Goal: Contribute content: Add original content to the website for others to see

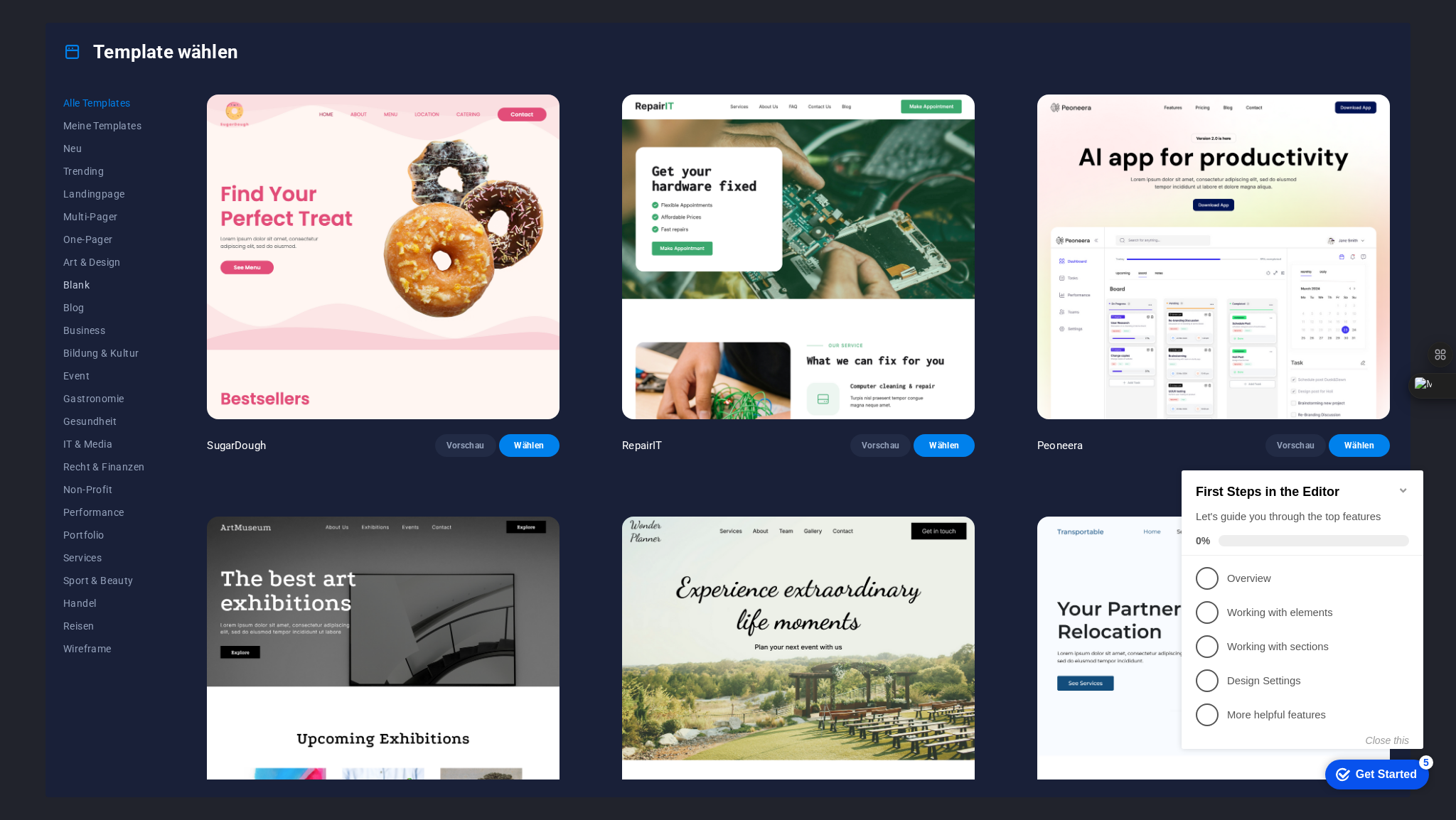
click at [90, 281] on span "Blank" at bounding box center [103, 284] width 81 height 11
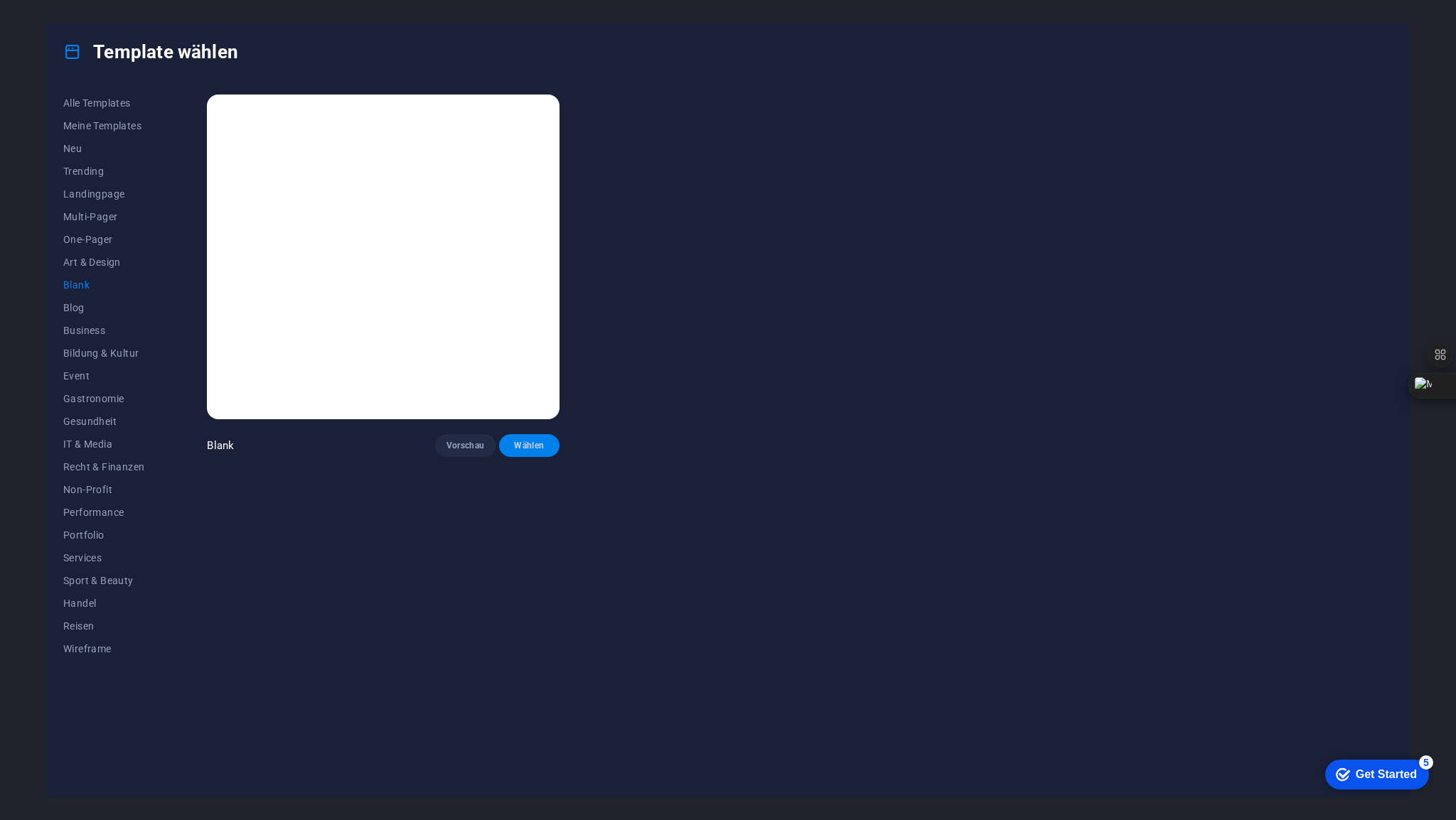
click at [540, 443] on span "Wählen" at bounding box center [530, 445] width 39 height 11
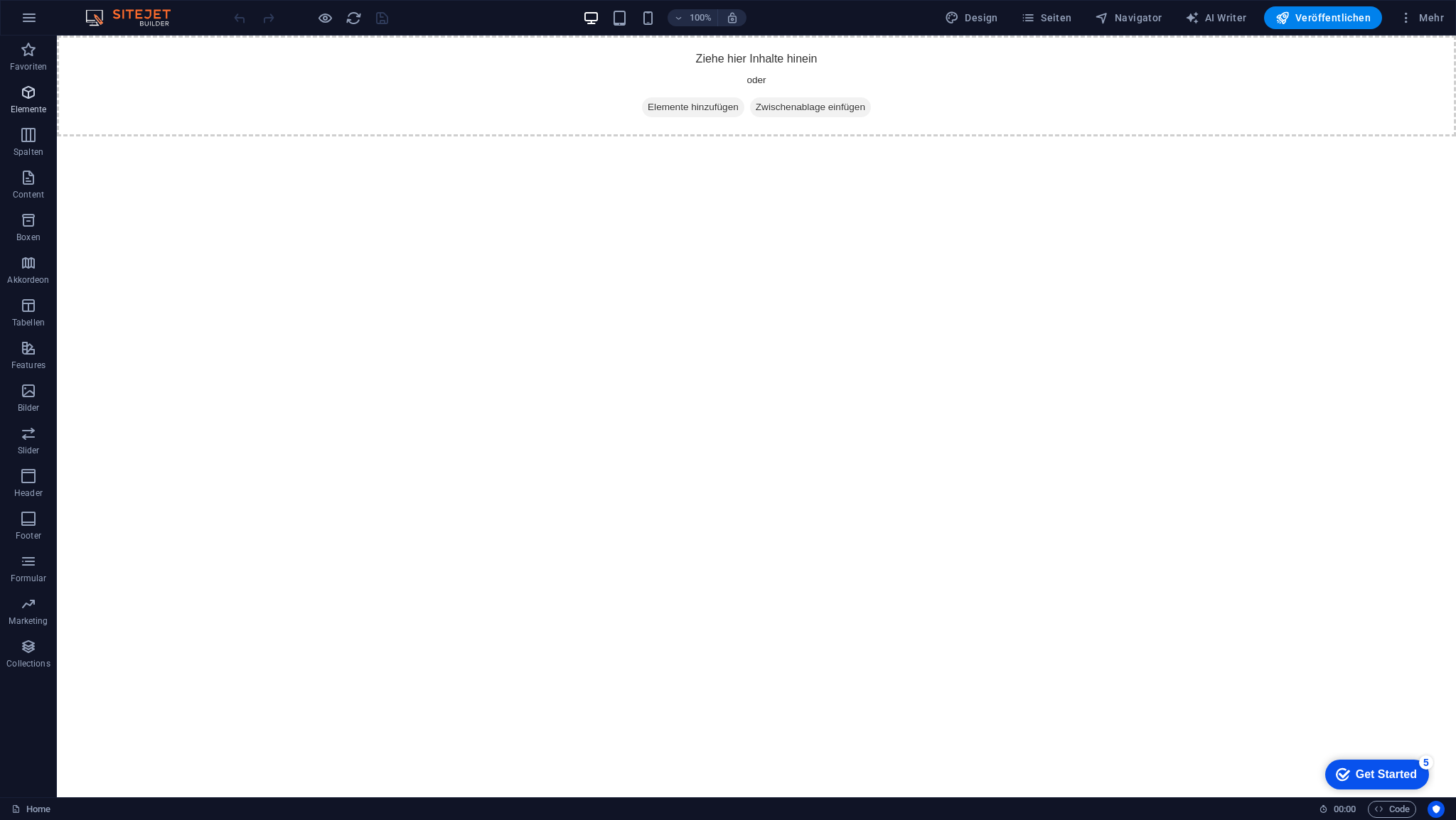
click at [36, 93] on icon "button" at bounding box center [28, 93] width 17 height 17
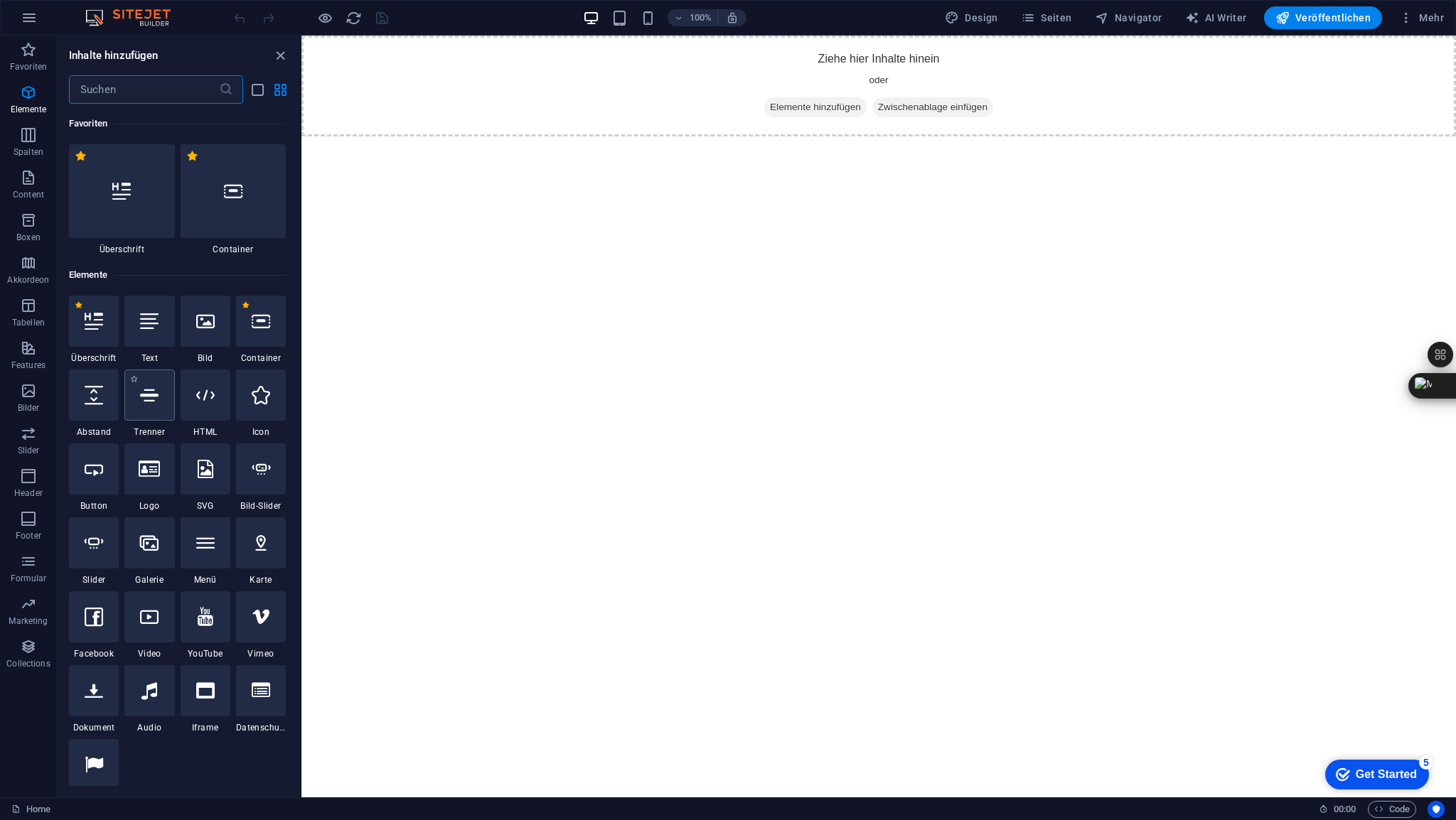
scroll to position [151, 0]
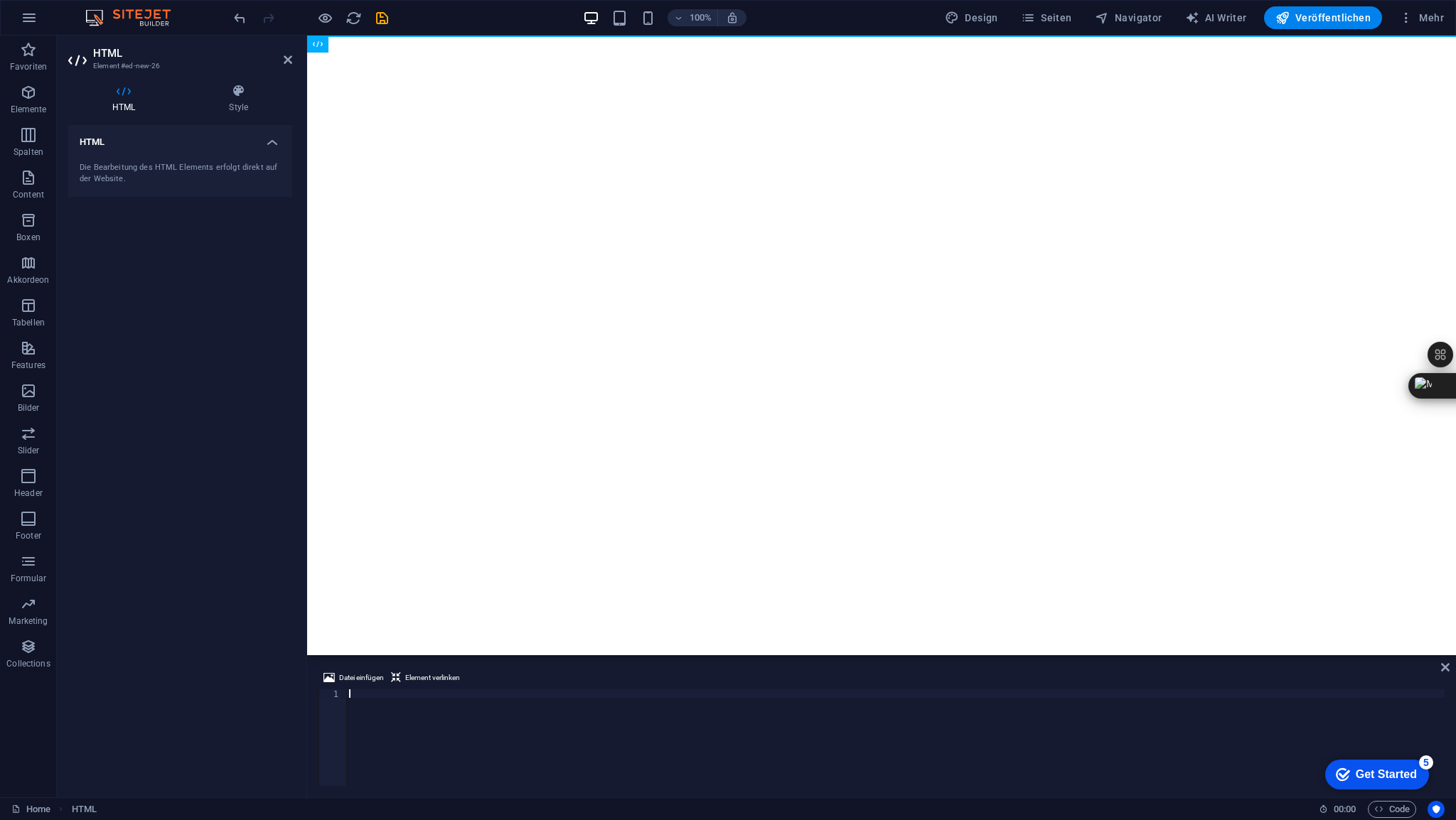
click at [358, 693] on div at bounding box center [895, 746] width 1099 height 114
type textarea "<h2>📬 Kontakt"
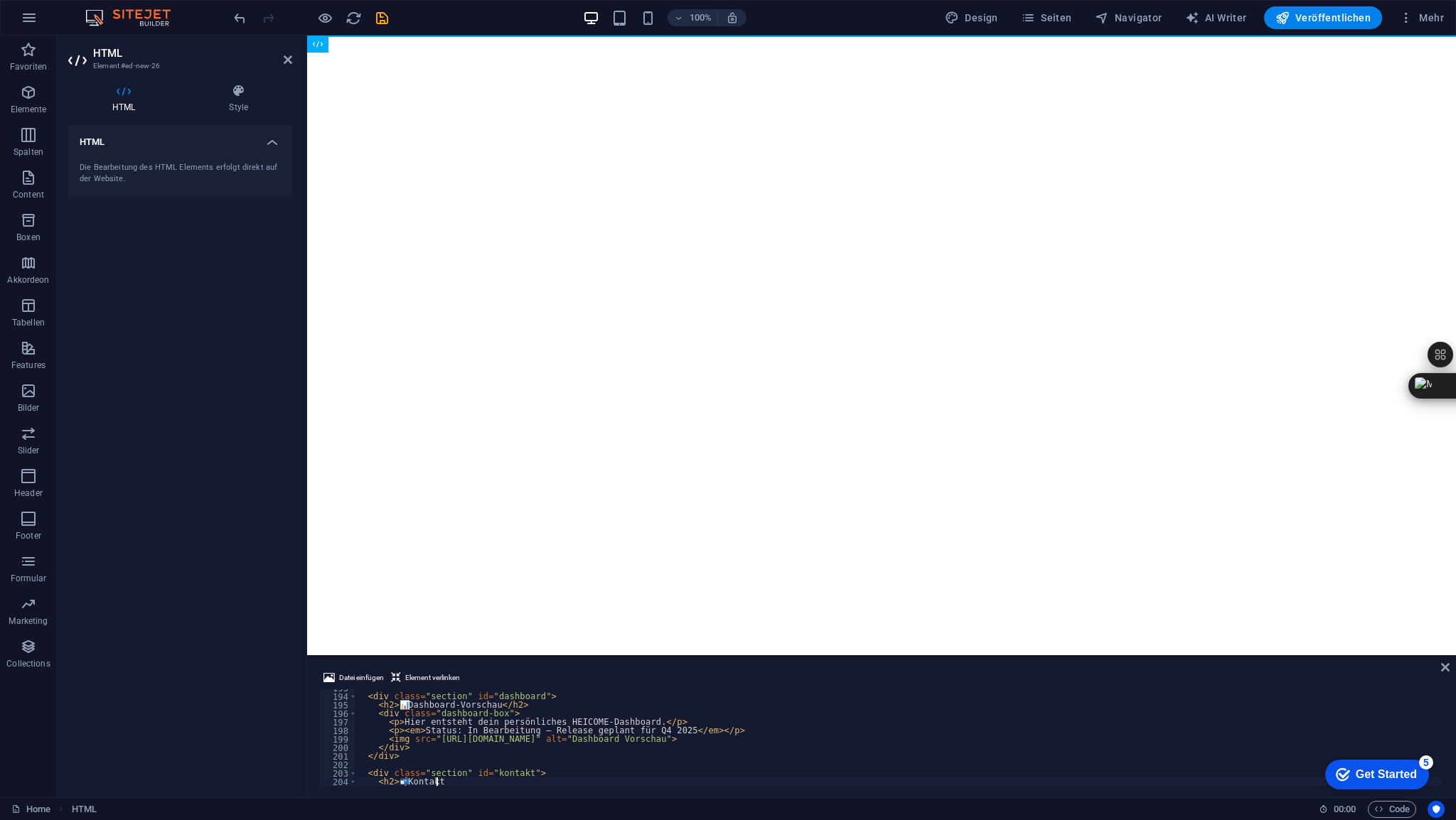
scroll to position [1643, 0]
click at [291, 61] on icon at bounding box center [288, 59] width 8 height 11
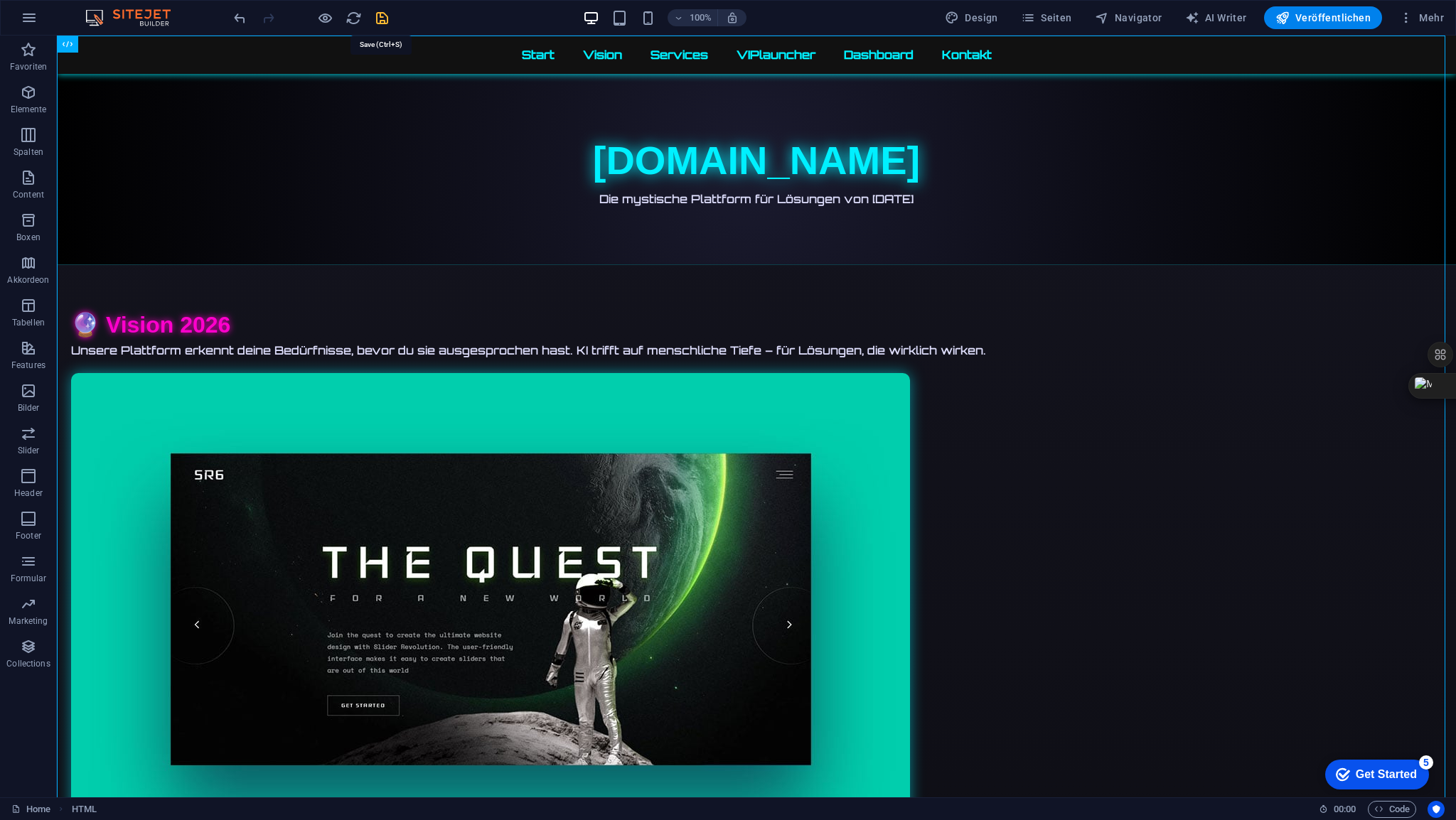
click at [385, 20] on icon "save" at bounding box center [382, 18] width 17 height 17
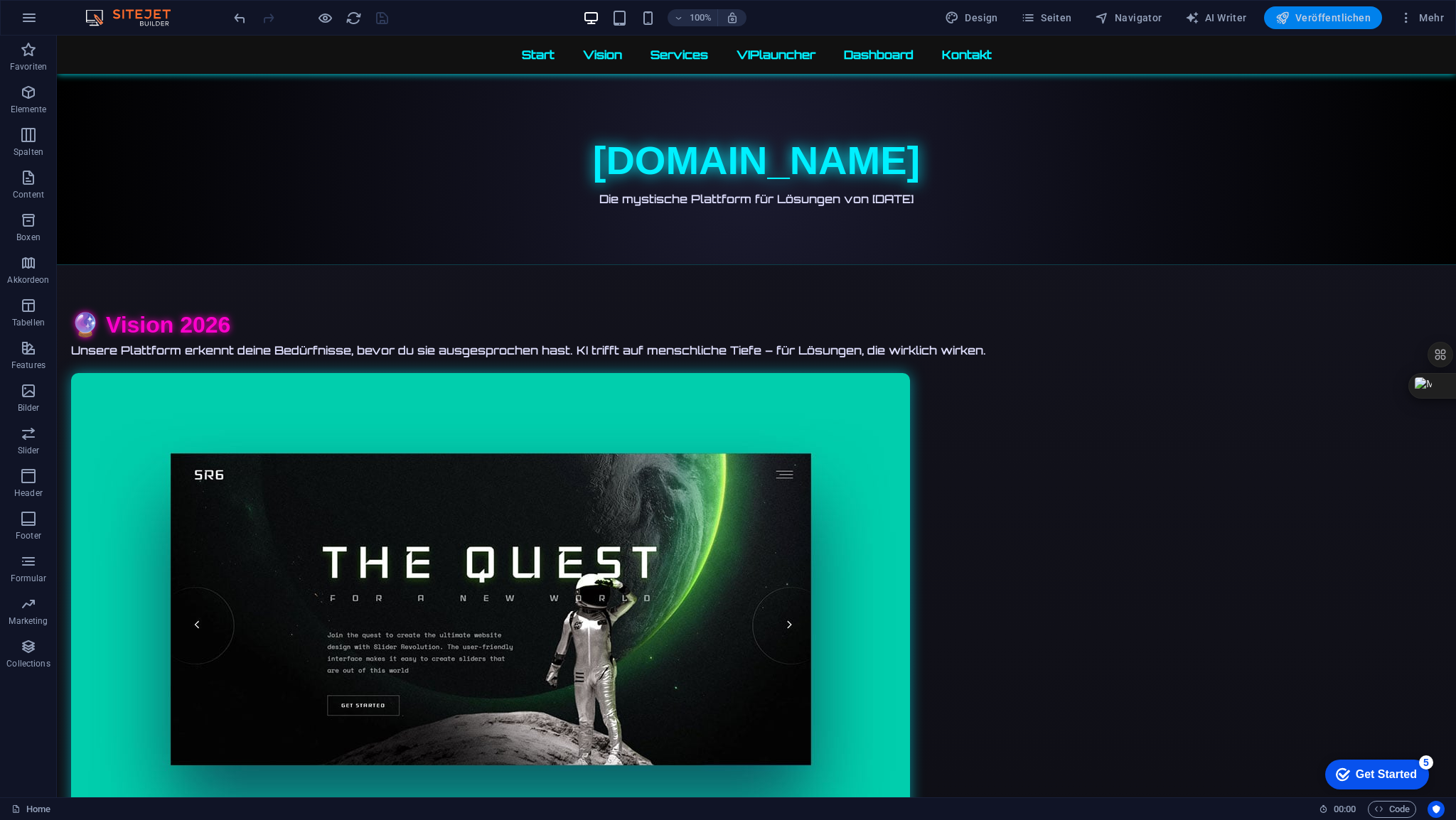
click at [1328, 17] on span "Veröffentlichen" at bounding box center [1323, 17] width 96 height 14
